Goal: Task Accomplishment & Management: Manage account settings

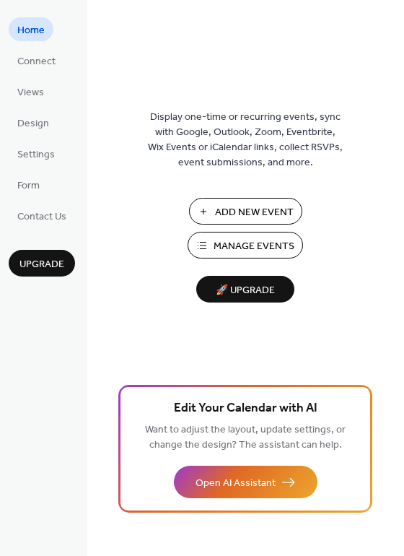
click at [241, 242] on span "Manage Events" at bounding box center [254, 246] width 81 height 15
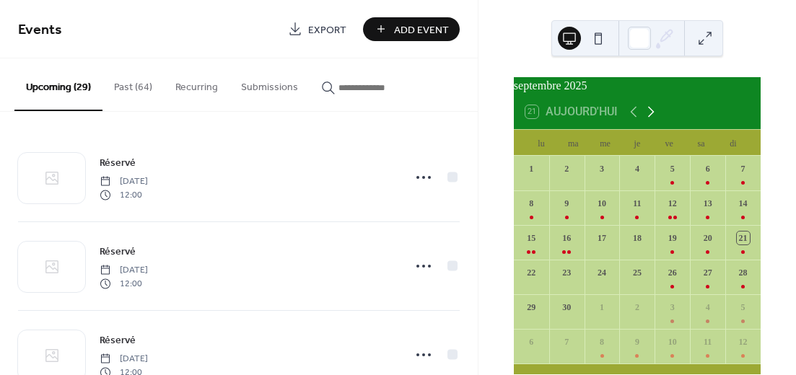
click at [654, 120] on icon at bounding box center [650, 111] width 17 height 17
click at [651, 118] on icon at bounding box center [651, 112] width 6 height 11
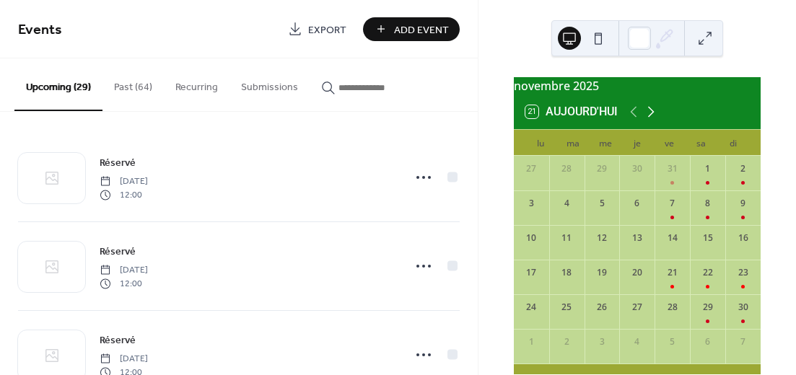
click at [651, 118] on icon at bounding box center [650, 111] width 17 height 17
click at [650, 118] on icon at bounding box center [650, 111] width 17 height 17
click at [649, 118] on icon at bounding box center [650, 111] width 17 height 17
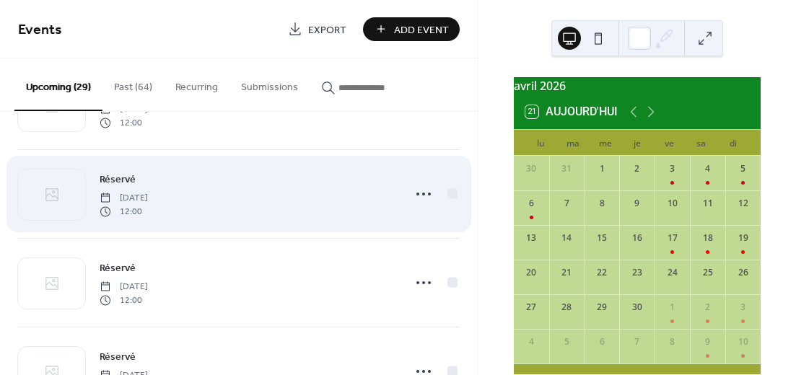
scroll to position [1443, 0]
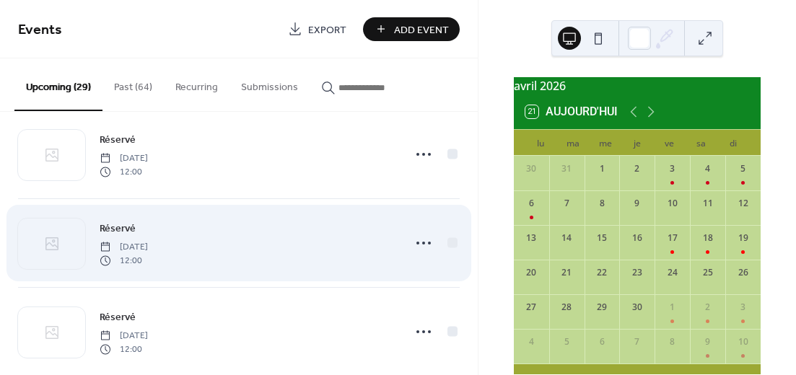
click at [276, 240] on div "Réservé [DATE] 12:00" at bounding box center [247, 243] width 294 height 46
click at [417, 236] on icon at bounding box center [423, 243] width 23 height 23
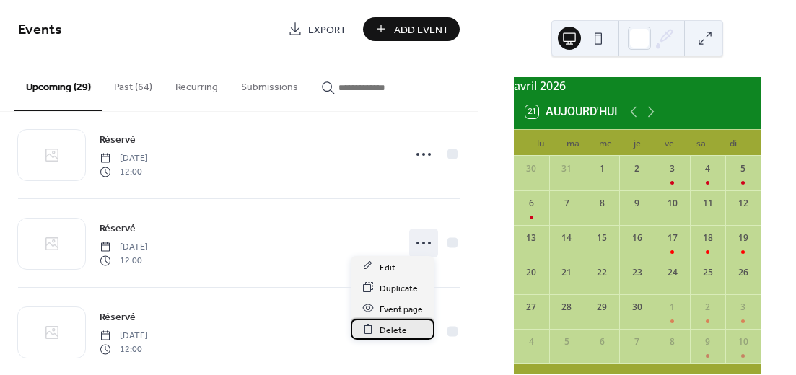
click at [377, 331] on div "Delete" at bounding box center [393, 329] width 84 height 21
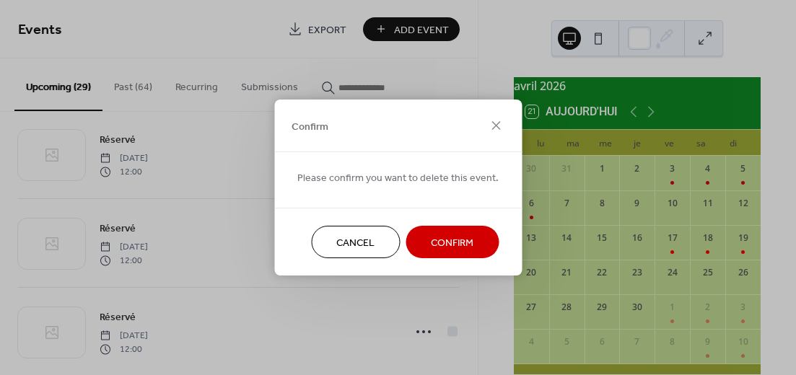
click at [460, 242] on span "Confirm" at bounding box center [452, 243] width 43 height 15
